Goal: Task Accomplishment & Management: Use online tool/utility

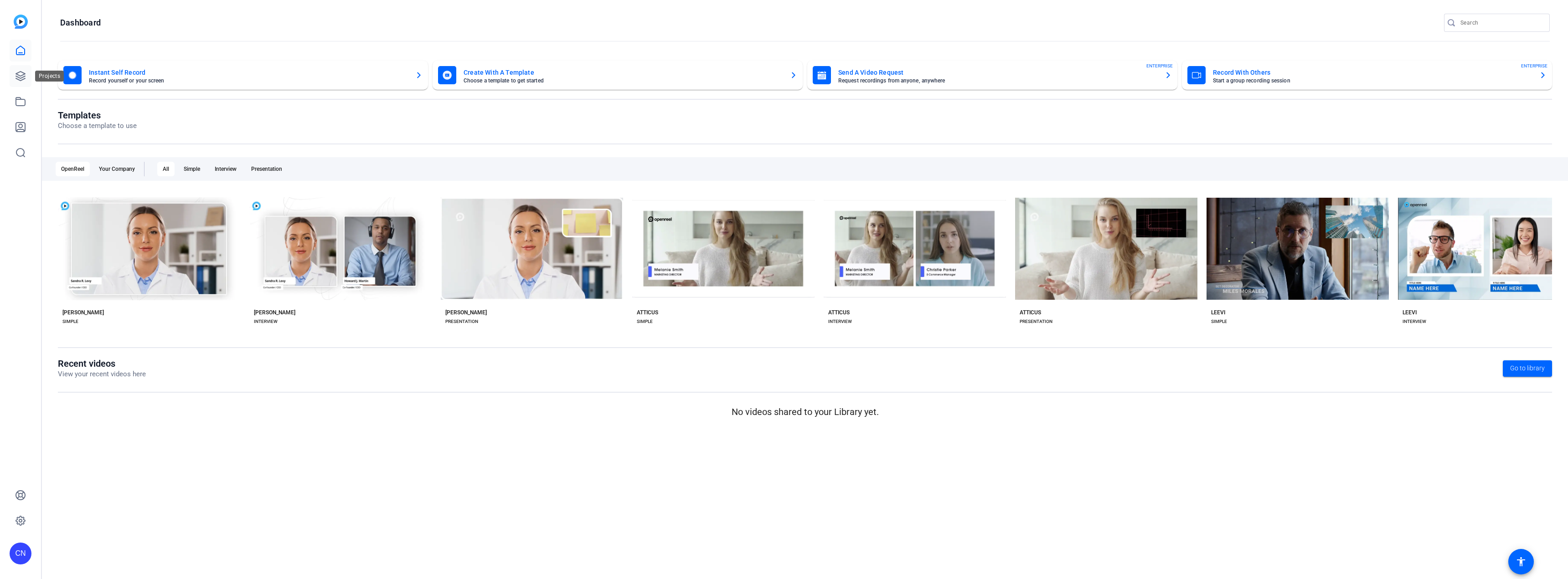
click at [17, 73] on icon at bounding box center [20, 76] width 11 height 11
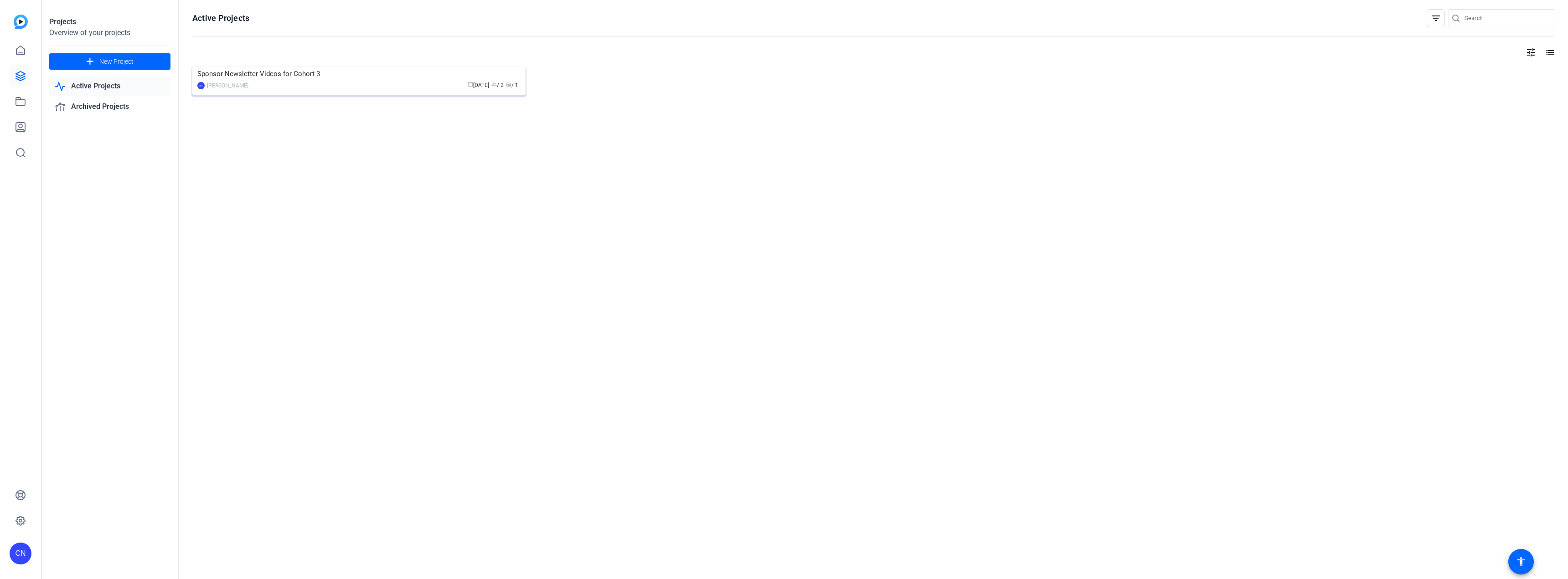
click at [313, 67] on img at bounding box center [359, 67] width 333 height 0
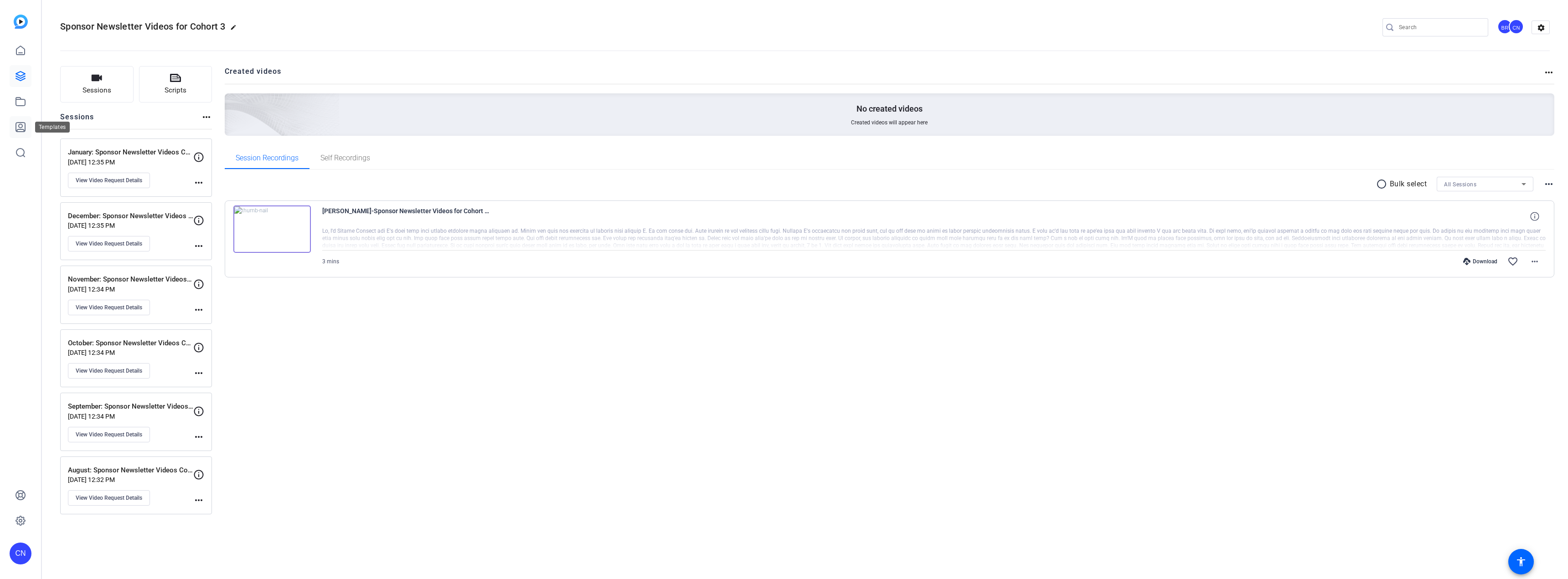
click at [20, 125] on icon at bounding box center [20, 127] width 9 height 9
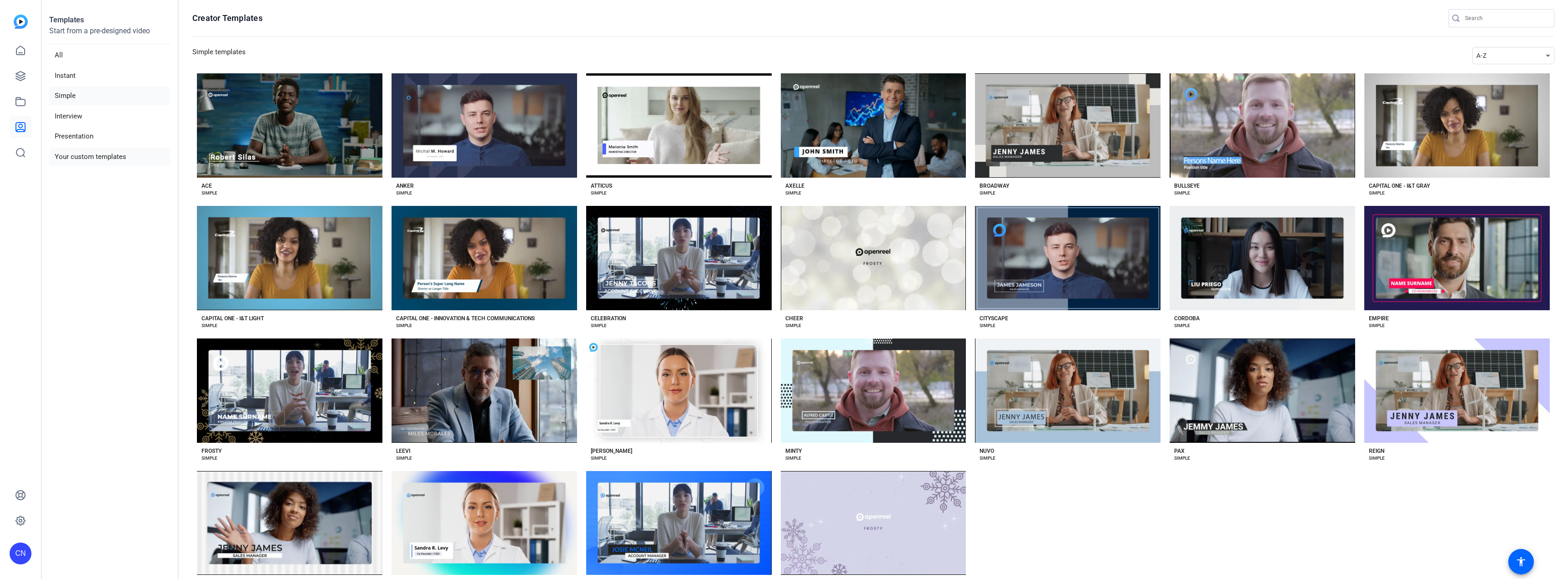
click at [116, 155] on li "Your custom templates" at bounding box center [110, 157] width 121 height 18
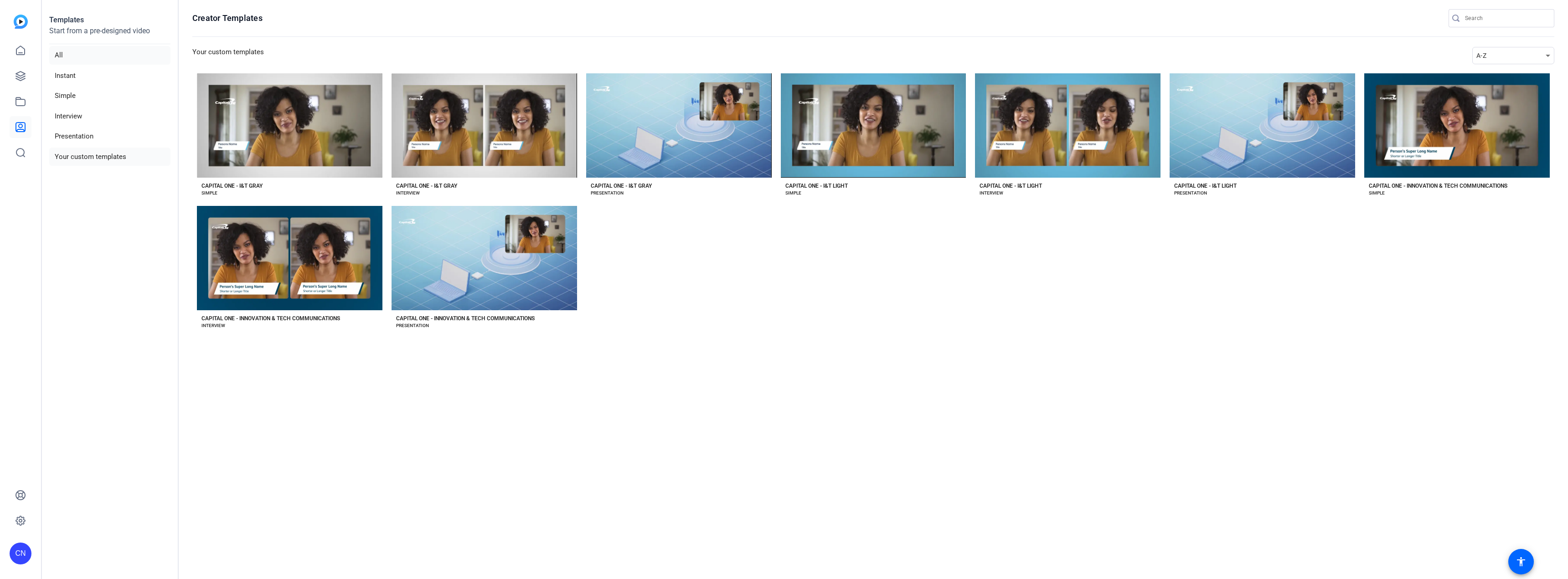
click at [76, 55] on li "All" at bounding box center [110, 55] width 121 height 18
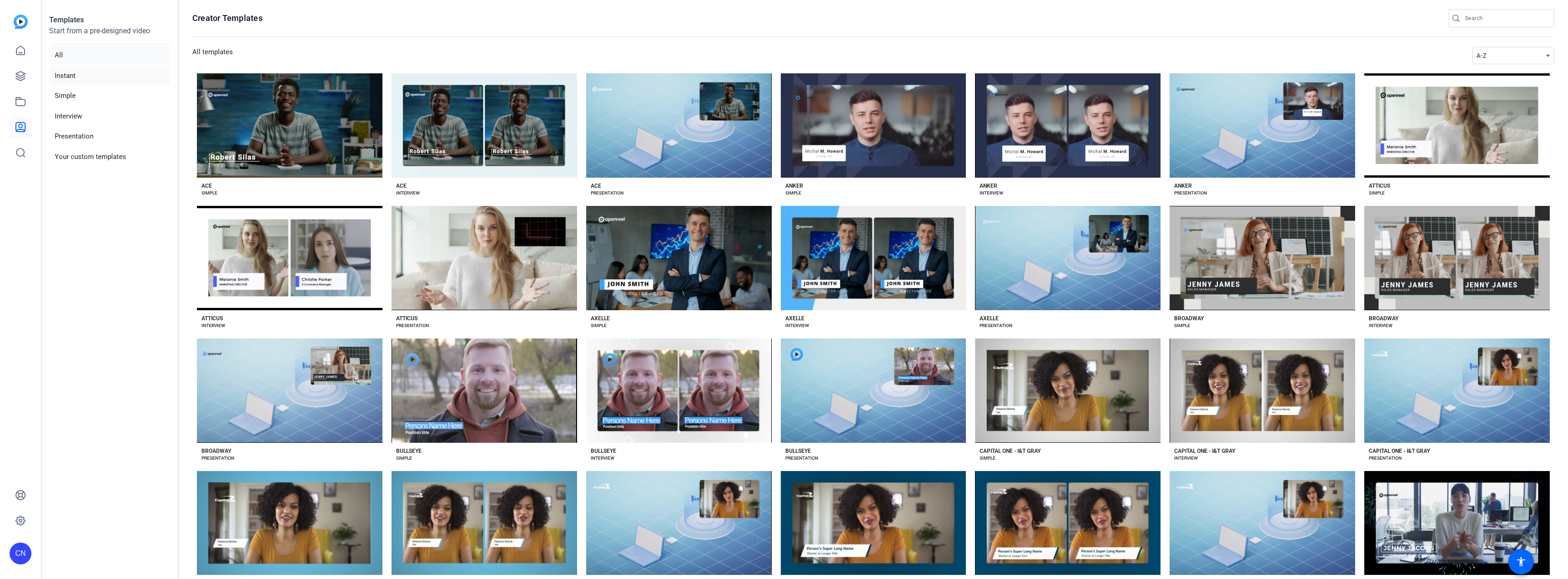
click at [70, 77] on li "Instant" at bounding box center [110, 76] width 121 height 18
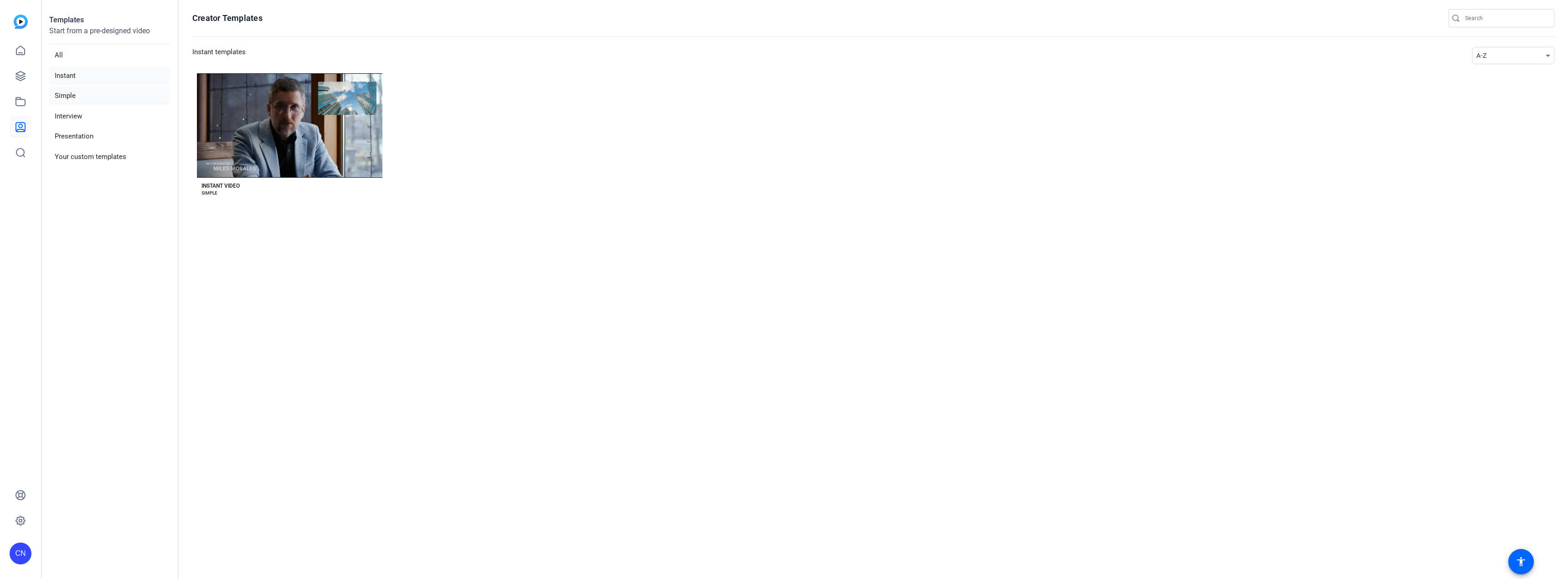
click at [75, 94] on li "Simple" at bounding box center [110, 96] width 121 height 18
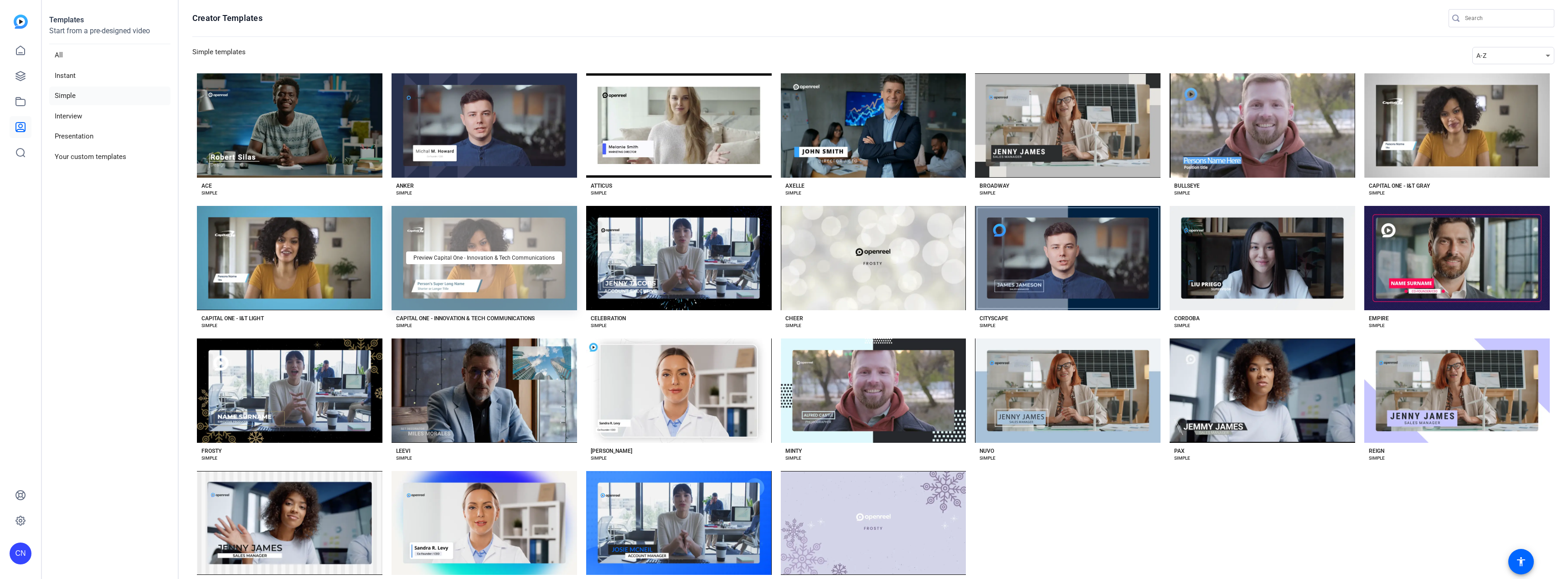
click at [492, 269] on div "Preview Capital One - Innovation & Tech Communications" at bounding box center [484, 258] width 185 height 104
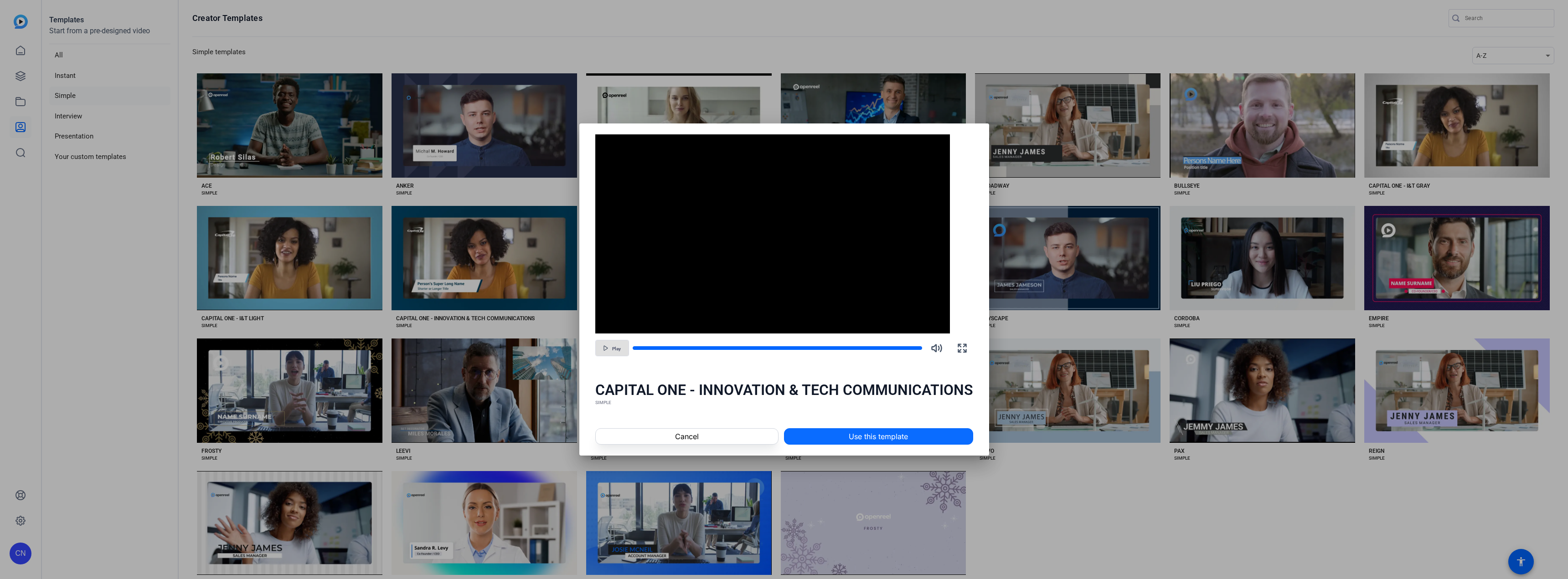
click at [873, 439] on span "Use this template" at bounding box center [879, 437] width 59 height 11
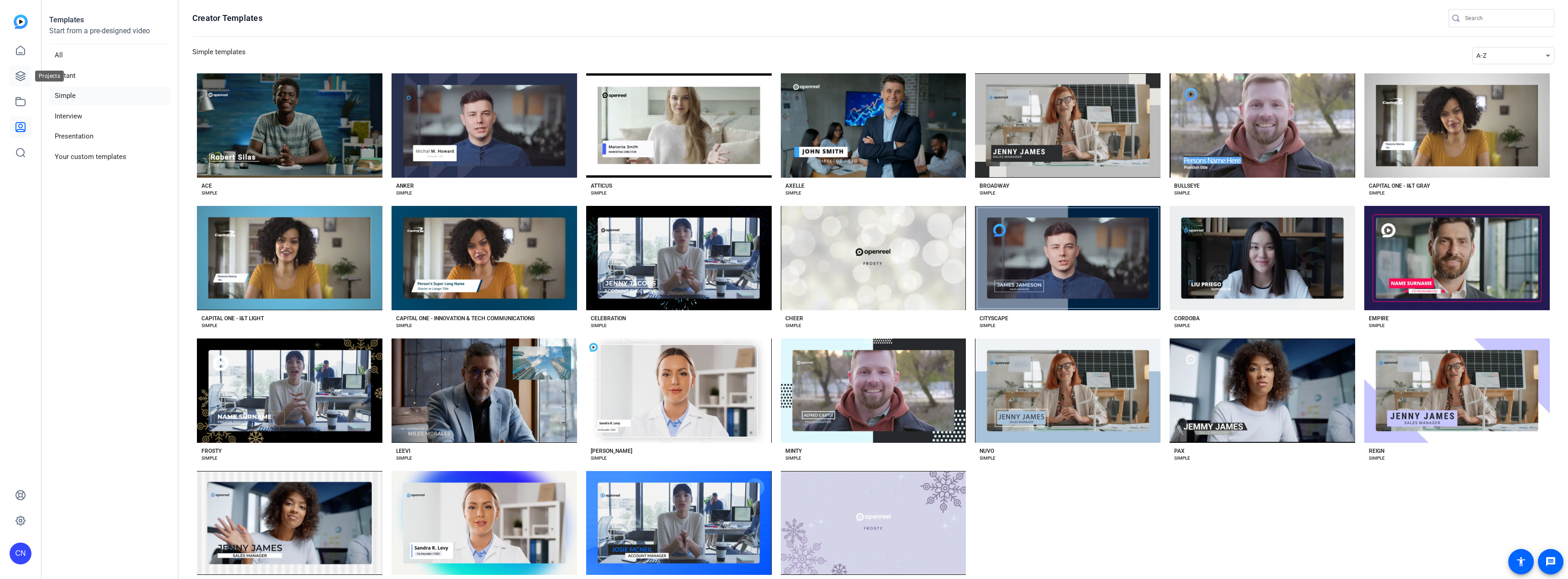
click at [17, 73] on icon at bounding box center [20, 76] width 9 height 9
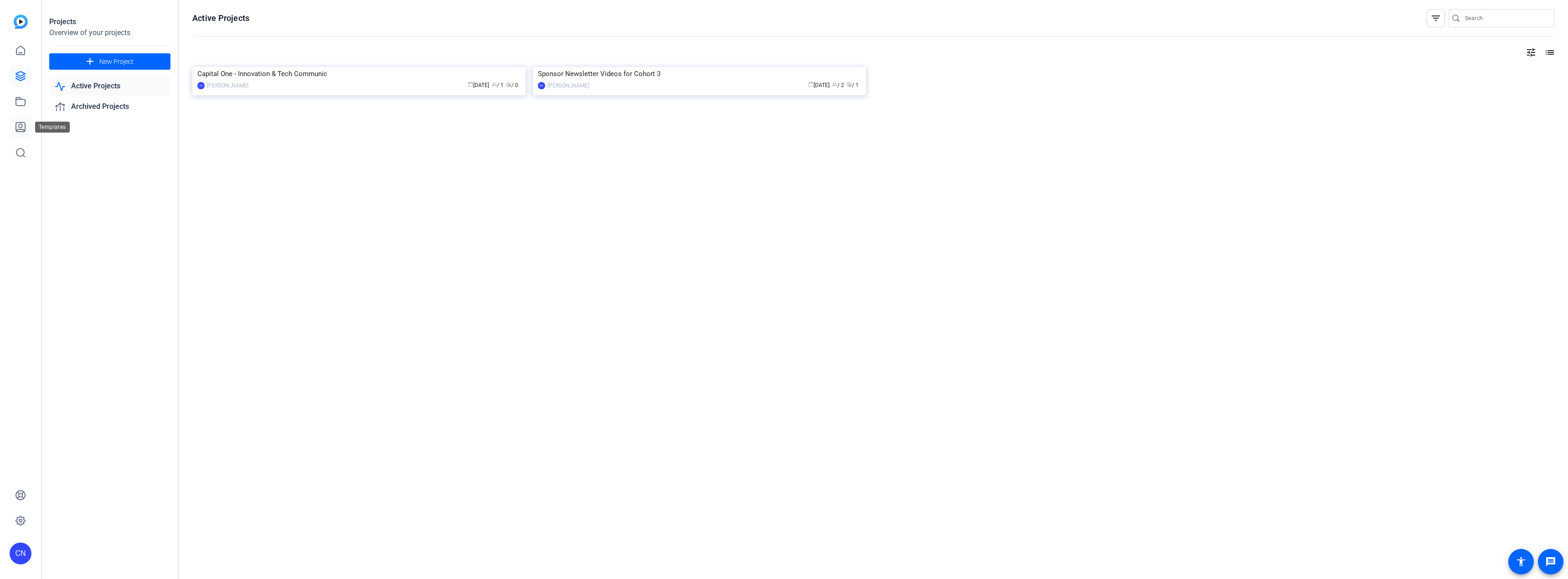
click at [20, 129] on icon at bounding box center [20, 127] width 9 height 9
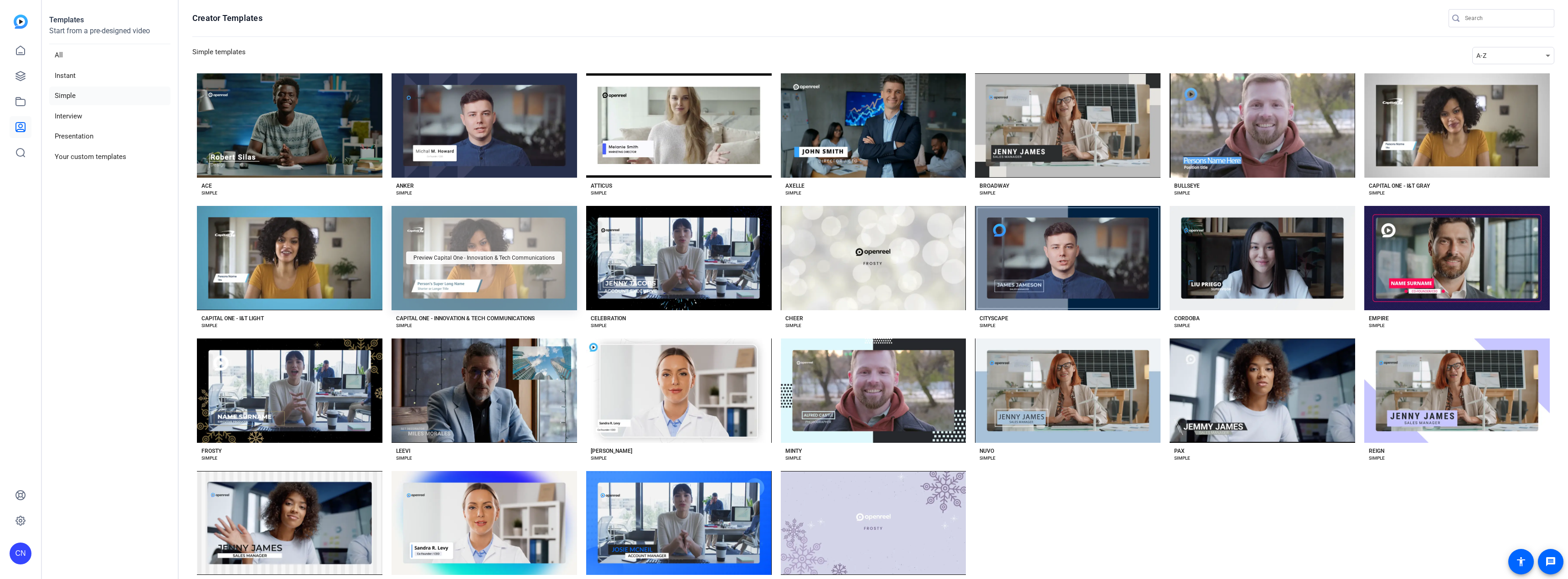
click at [501, 263] on div "Preview Capital One - Innovation & Tech Communications" at bounding box center [484, 257] width 156 height 13
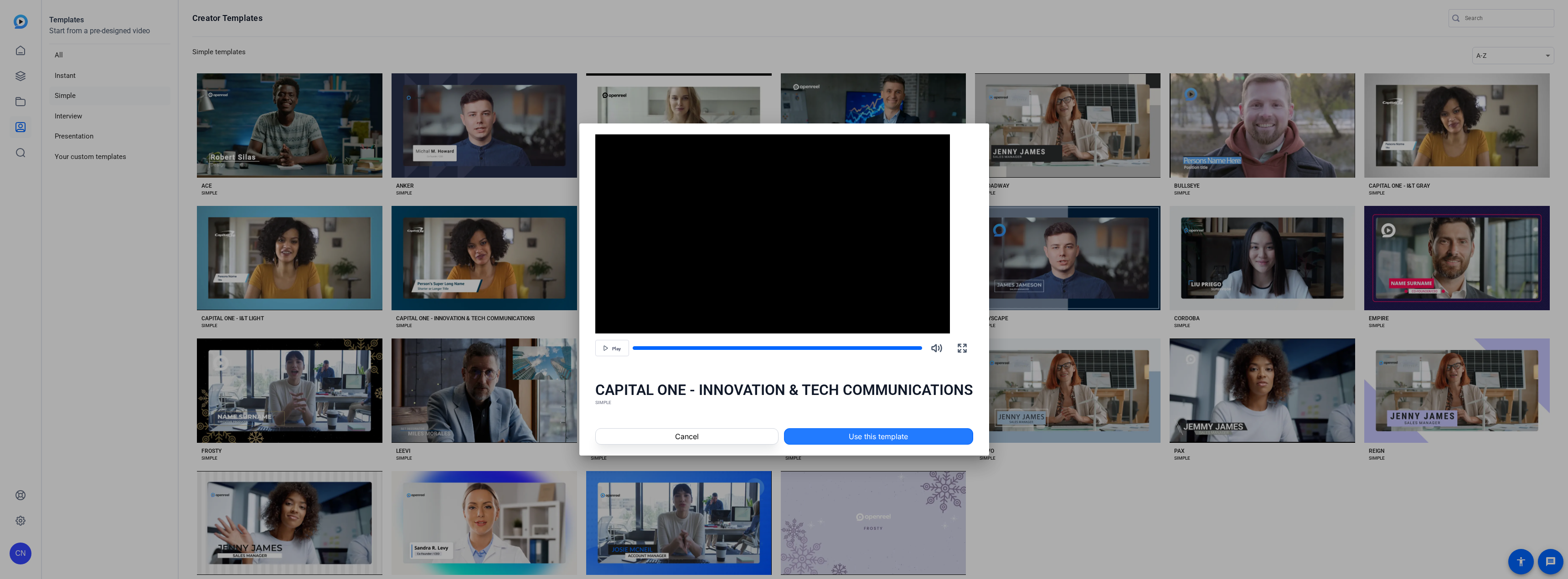
click at [862, 437] on span "Use this template" at bounding box center [879, 437] width 59 height 11
